Goal: Navigation & Orientation: Find specific page/section

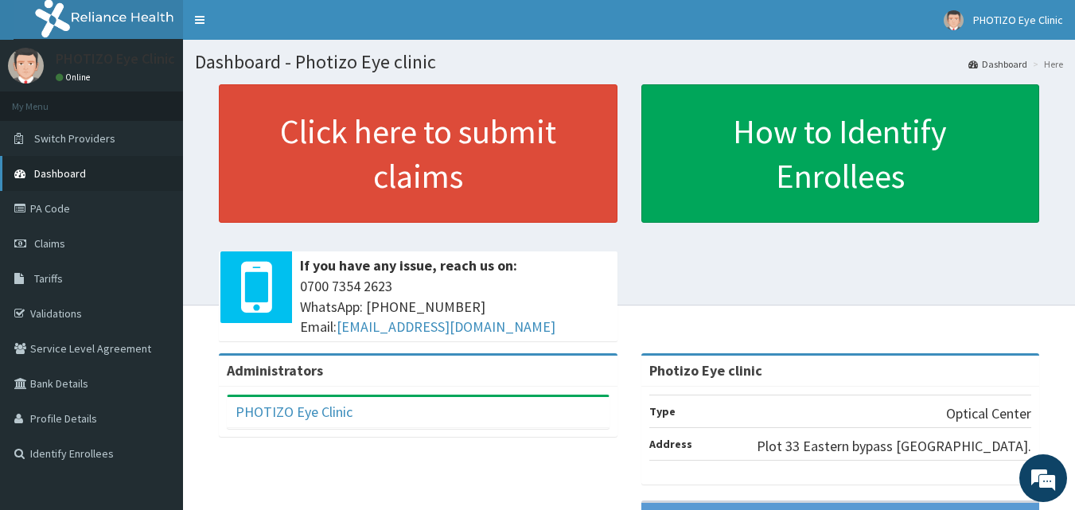
click at [131, 168] on link "Dashboard" at bounding box center [91, 173] width 183 height 35
click at [68, 205] on link "PA Code" at bounding box center [91, 208] width 183 height 35
